Goal: Transaction & Acquisition: Purchase product/service

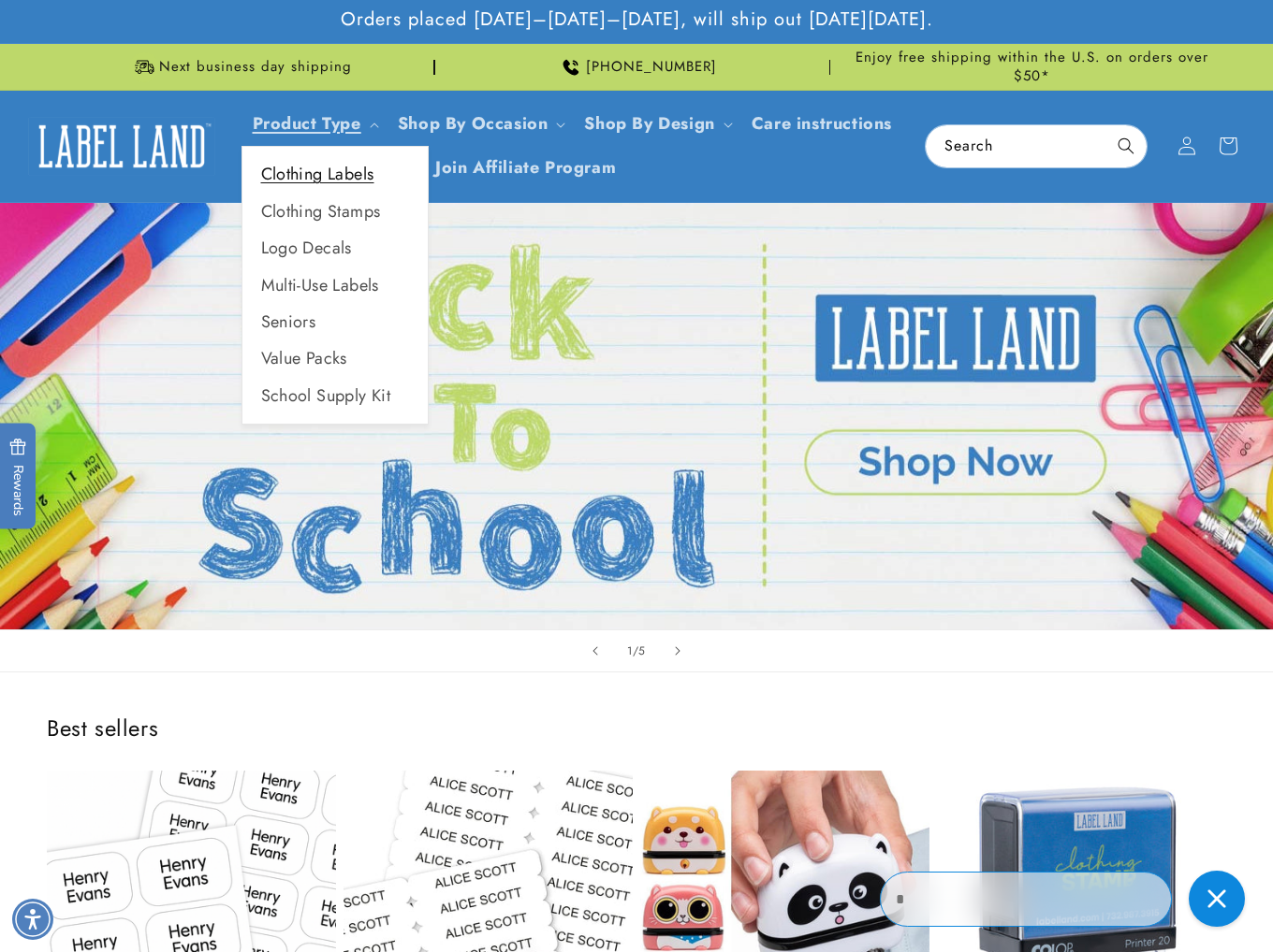
click at [330, 178] on link "Clothing Labels" at bounding box center [334, 175] width 186 height 37
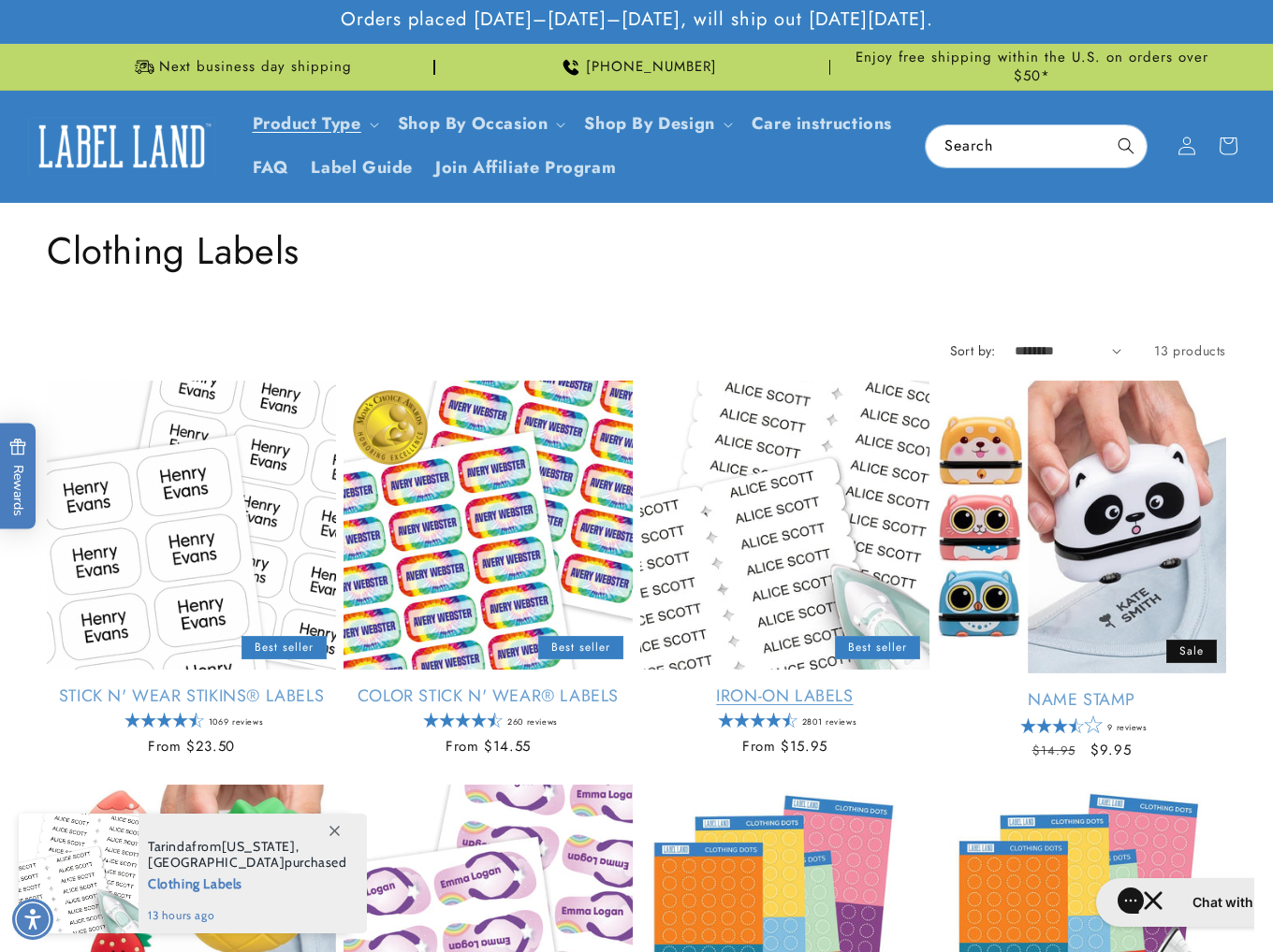
click at [796, 686] on link "Iron-On Labels" at bounding box center [785, 697] width 290 height 21
